Goal: Download file/media

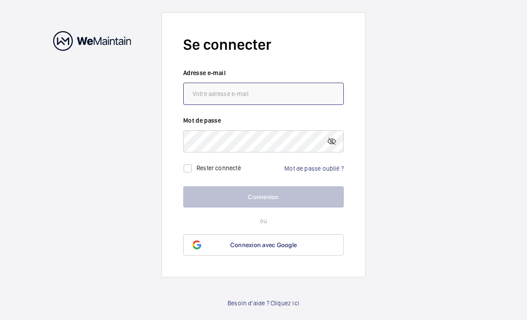
type input "[EMAIL_ADDRESS][DOMAIN_NAME]"
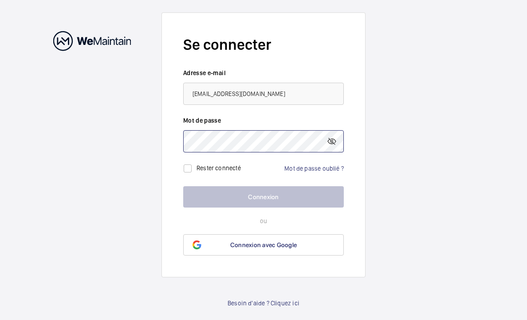
click at [264, 197] on button "Connexion" at bounding box center [263, 196] width 161 height 21
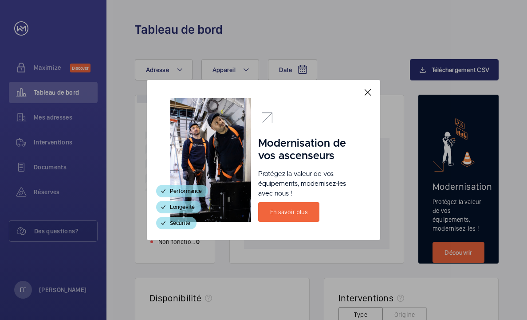
drag, startPoint x: 368, startPoint y: 91, endPoint x: 360, endPoint y: 101, distance: 12.6
click at [368, 92] on mat-icon at bounding box center [368, 92] width 11 height 11
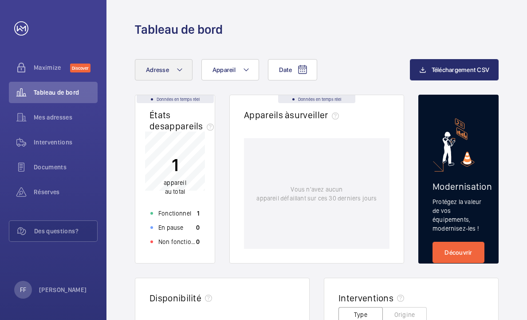
click at [177, 64] on mat-icon at bounding box center [179, 69] width 7 height 11
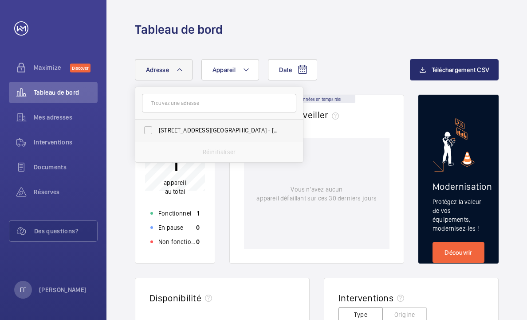
click at [195, 129] on span "[STREET_ADDRESS][GEOGRAPHIC_DATA] - [STREET_ADDRESS]" at bounding box center [220, 130] width 122 height 9
click at [157, 129] on input "[STREET_ADDRESS][GEOGRAPHIC_DATA] - [STREET_ADDRESS]" at bounding box center [148, 130] width 18 height 18
checkbox input "true"
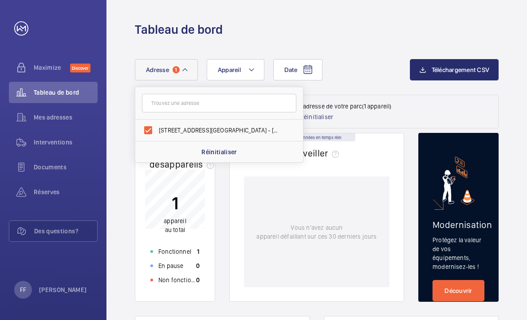
click at [454, 90] on wm-front-download-action "Téléchargement CSV" at bounding box center [454, 77] width 89 height 36
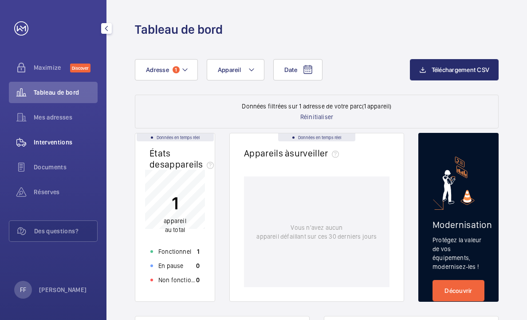
click at [58, 143] on span "Interventions" at bounding box center [66, 142] width 64 height 9
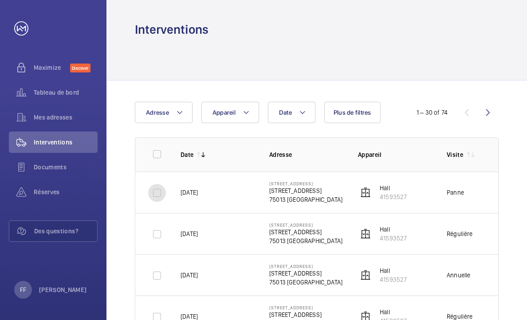
click at [157, 192] on input "checkbox" at bounding box center [157, 193] width 18 height 18
checkbox input "true"
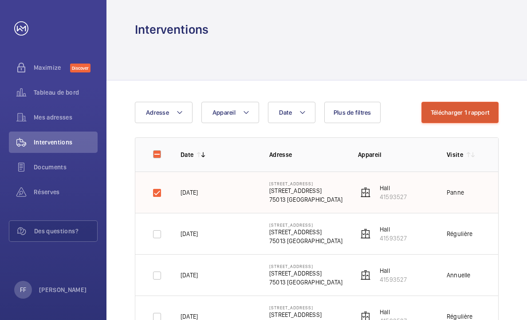
click at [477, 109] on button "Télécharger 1 rapport" at bounding box center [460, 112] width 77 height 21
click at [465, 111] on button "Télécharger 1 rapport" at bounding box center [460, 112] width 77 height 21
click at [40, 166] on span "Documents" at bounding box center [66, 166] width 64 height 9
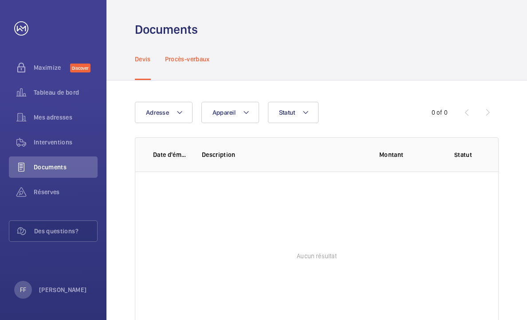
click at [174, 57] on p "Procès-verbaux" at bounding box center [187, 59] width 45 height 9
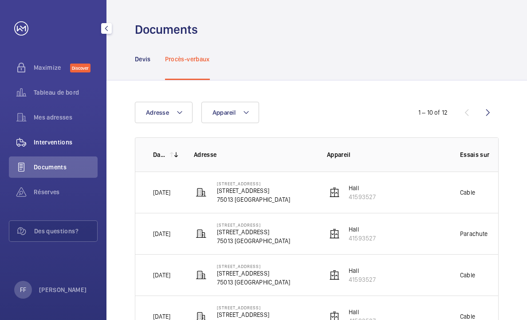
click at [63, 140] on span "Interventions" at bounding box center [66, 142] width 64 height 9
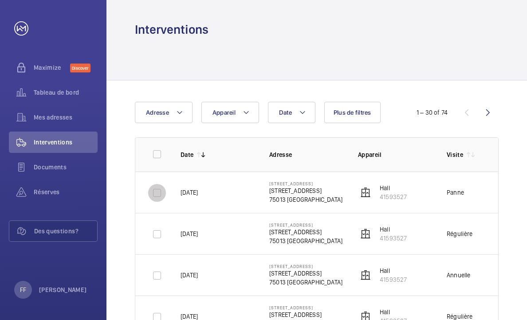
click at [158, 191] on input "checkbox" at bounding box center [157, 193] width 18 height 18
checkbox input "true"
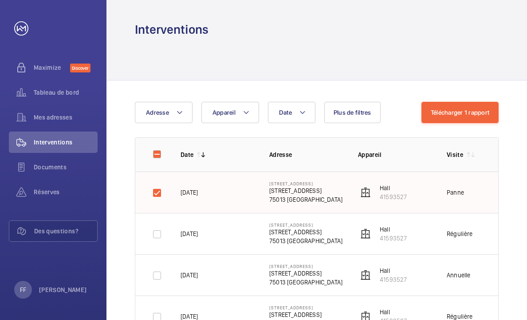
click at [364, 193] on img at bounding box center [365, 192] width 11 height 11
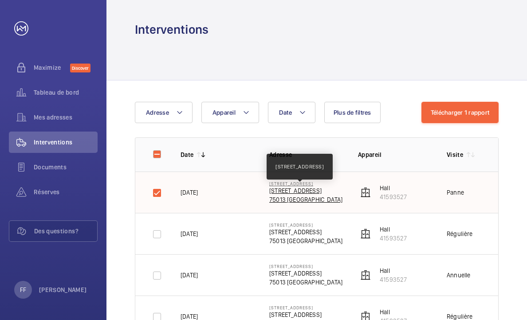
click at [322, 192] on p "[STREET_ADDRESS]" at bounding box center [305, 190] width 73 height 9
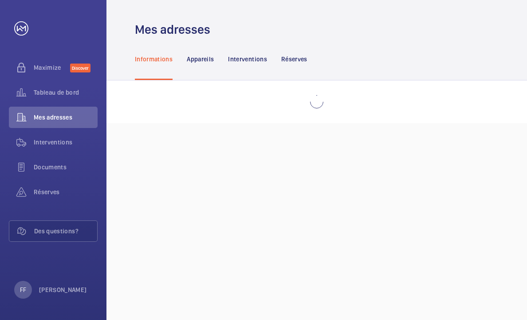
click at [322, 192] on div "Mes adresses Informations Appareils Interventions Réserves" at bounding box center [317, 160] width 421 height 320
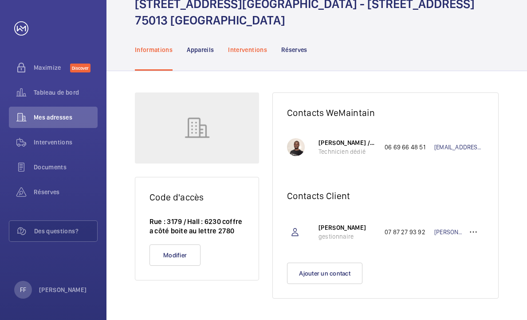
scroll to position [58, 0]
click at [245, 49] on p "Interventions" at bounding box center [247, 49] width 39 height 9
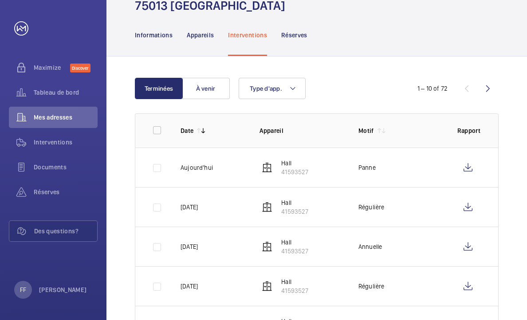
scroll to position [56, 0]
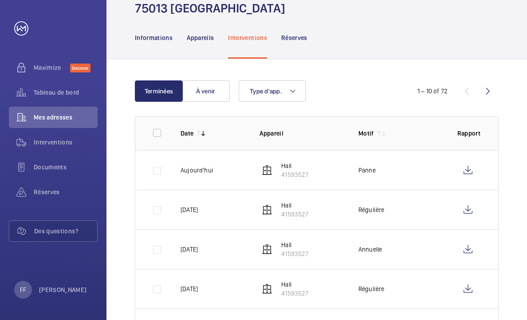
click at [160, 185] on td at bounding box center [150, 170] width 31 height 40
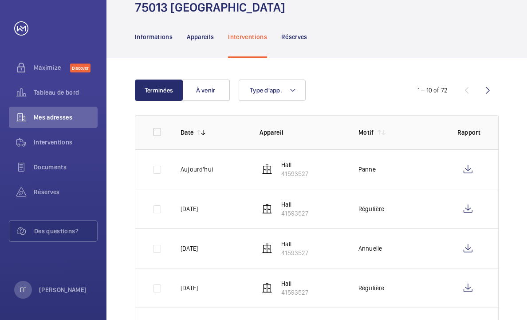
scroll to position [56, 0]
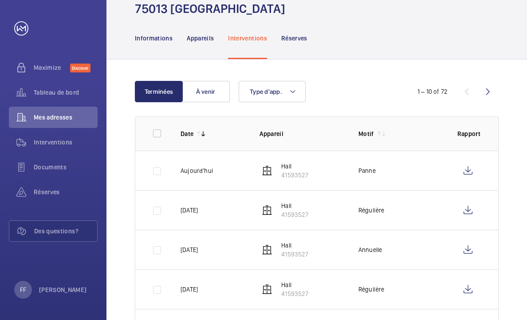
click at [158, 185] on td at bounding box center [150, 170] width 31 height 40
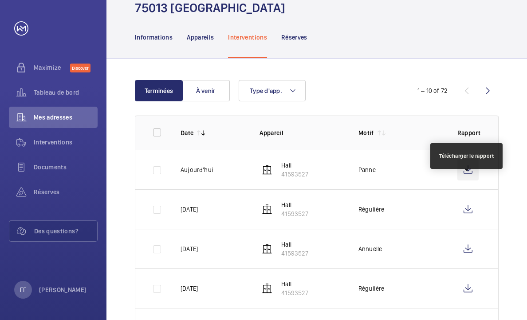
click at [468, 180] on wm-front-icon-button at bounding box center [468, 169] width 21 height 21
